Goal: Information Seeking & Learning: Check status

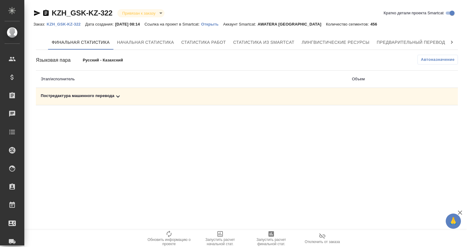
click at [119, 94] on icon at bounding box center [117, 96] width 7 height 7
click at [413, 116] on icon "button" at bounding box center [416, 117] width 7 height 7
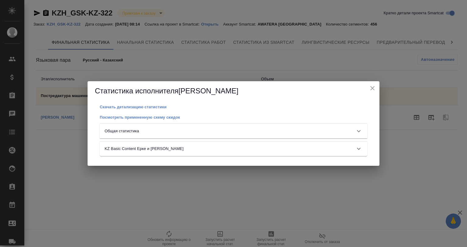
click at [215, 128] on div "Общая статистика" at bounding box center [228, 131] width 247 height 6
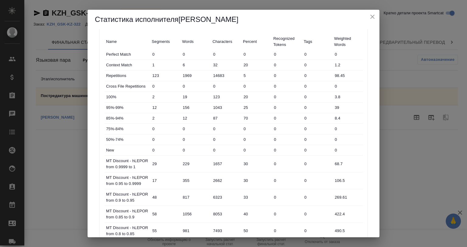
scroll to position [7, 0]
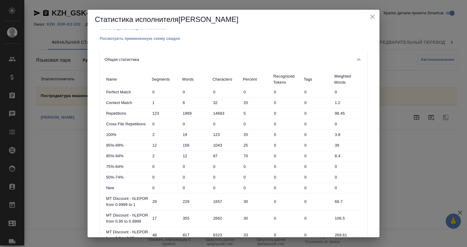
click at [373, 13] on icon "close" at bounding box center [372, 16] width 7 height 7
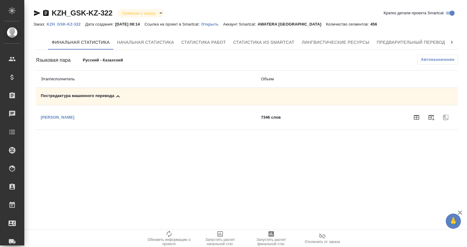
click at [219, 22] on p "Открыть" at bounding box center [212, 24] width 22 height 5
click at [416, 114] on icon "button" at bounding box center [416, 117] width 7 height 7
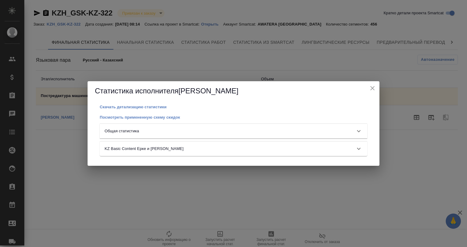
drag, startPoint x: 147, startPoint y: 126, endPoint x: 143, endPoint y: 148, distance: 22.3
click at [140, 159] on div "Скачать детализацию статистики Посмотреть примененную схему скидок Общая статис…" at bounding box center [233, 133] width 277 height 60
click at [140, 129] on div "Общая статистика" at bounding box center [228, 131] width 247 height 6
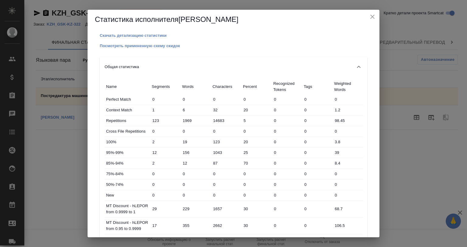
click at [114, 42] on div "Посмотреть примененную схему скидок" at bounding box center [234, 45] width 268 height 7
click at [115, 46] on p "Посмотреть примененную схему скидок" at bounding box center [140, 45] width 80 height 5
click at [368, 13] on div "Статистика исполнителя Diussembayeva Raikhan" at bounding box center [234, 19] width 292 height 19
click at [372, 17] on icon "close" at bounding box center [372, 16] width 7 height 7
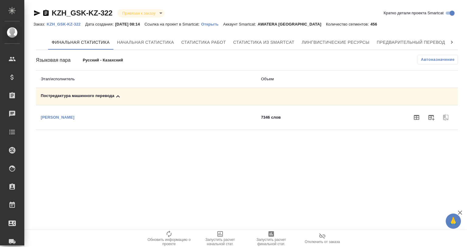
click at [69, 22] on p "KZH_GSK-KZ-322" at bounding box center [66, 24] width 39 height 5
click at [416, 117] on icon "button" at bounding box center [416, 117] width 5 height 5
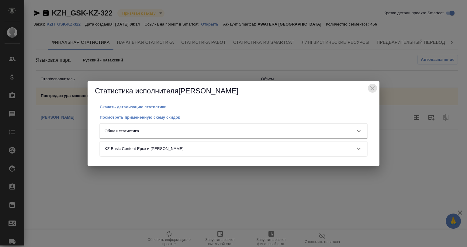
click at [371, 85] on icon "close" at bounding box center [372, 88] width 7 height 7
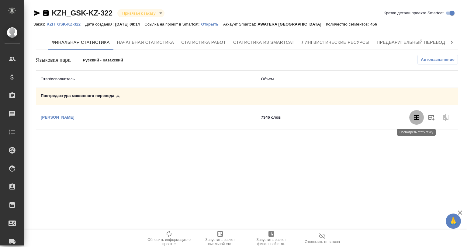
click at [415, 116] on icon "button" at bounding box center [416, 117] width 7 height 7
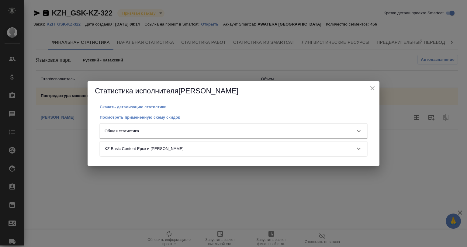
click at [166, 126] on div "Общая статистика" at bounding box center [234, 131] width 268 height 15
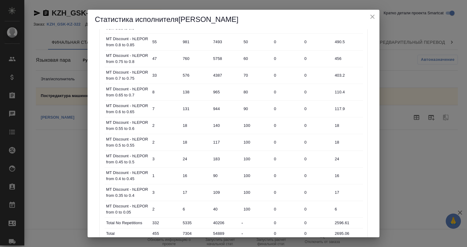
scroll to position [271, 0]
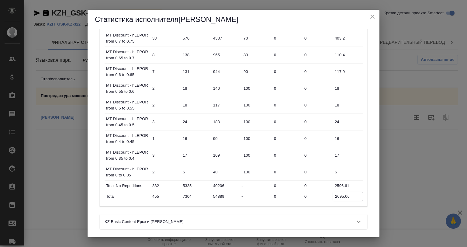
drag, startPoint x: 333, startPoint y: 193, endPoint x: 352, endPoint y: 194, distance: 18.9
click at [352, 194] on input "2695.06" at bounding box center [348, 196] width 30 height 9
click at [368, 194] on div "Скачать детализацию статистики Посмотреть примененную схему скидок Общая статис…" at bounding box center [234, 133] width 292 height 208
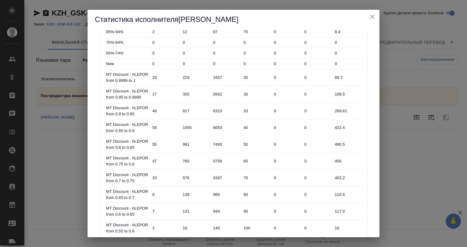
scroll to position [0, 0]
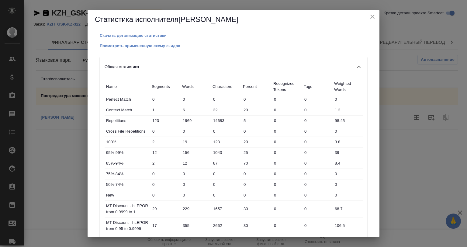
click at [370, 13] on icon "close" at bounding box center [372, 16] width 7 height 7
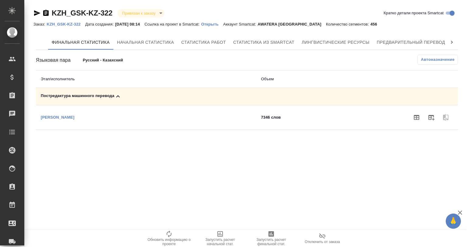
click at [407, 118] on div at bounding box center [393, 117] width 120 height 15
click at [413, 116] on icon "button" at bounding box center [416, 117] width 7 height 7
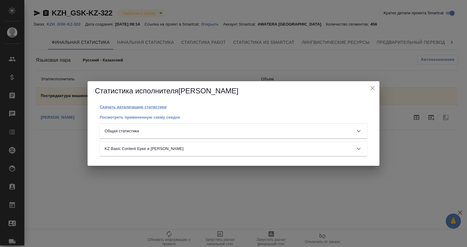
click at [122, 108] on p "Скачать детализацию статистики" at bounding box center [133, 107] width 67 height 5
click at [225, 129] on div "Общая статистика" at bounding box center [228, 131] width 247 height 6
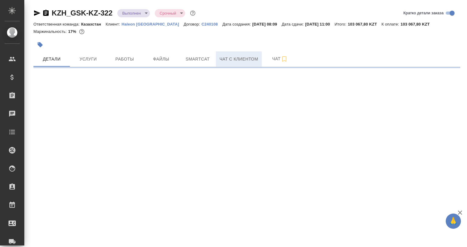
select select "RU"
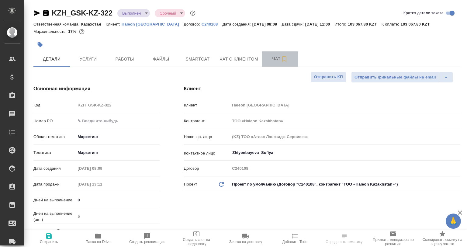
type textarea "x"
type input "Валеев Динар"
type input "Журавлев Денис"
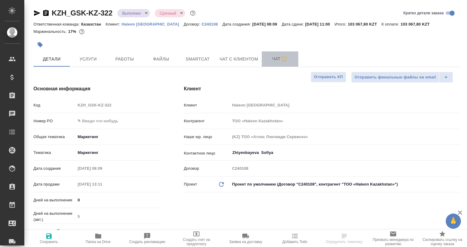
click at [270, 57] on span "Чат" at bounding box center [279, 59] width 29 height 8
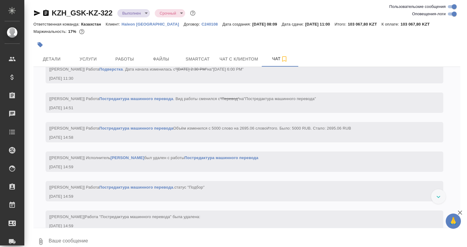
scroll to position [1624, 0]
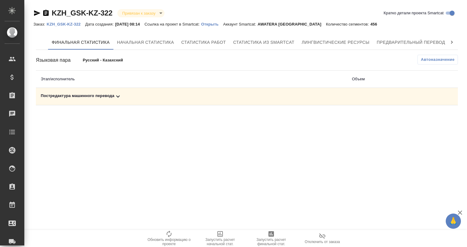
click at [116, 93] on icon at bounding box center [117, 96] width 7 height 7
click at [415, 116] on icon "button" at bounding box center [416, 117] width 7 height 7
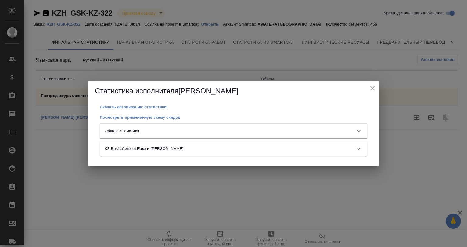
click at [242, 130] on div "Общая статистика" at bounding box center [228, 131] width 247 height 6
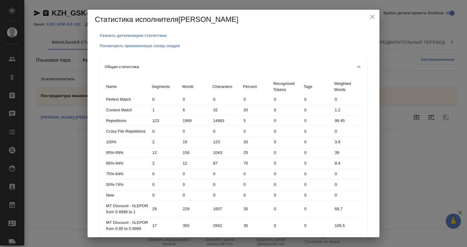
click at [372, 12] on button "close" at bounding box center [372, 16] width 9 height 9
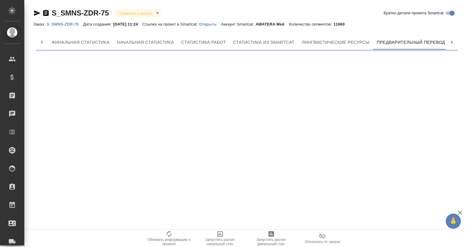
scroll to position [0, 3]
